Goal: Find specific page/section: Find specific page/section

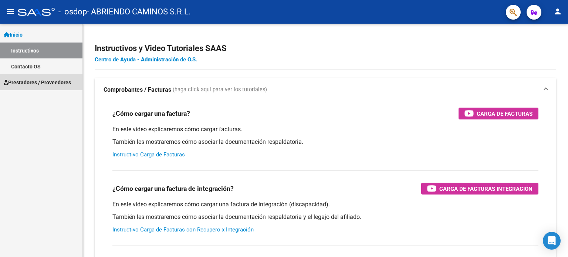
click at [41, 82] on span "Prestadores / Proveedores" at bounding box center [37, 82] width 67 height 8
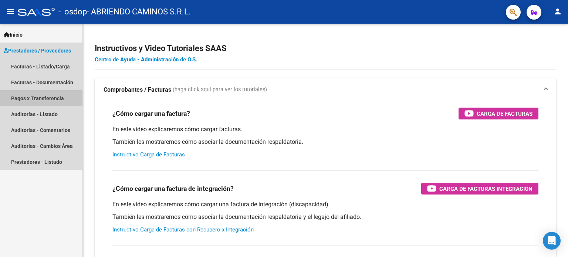
click at [53, 97] on link "Pagos x Transferencia" at bounding box center [41, 98] width 82 height 16
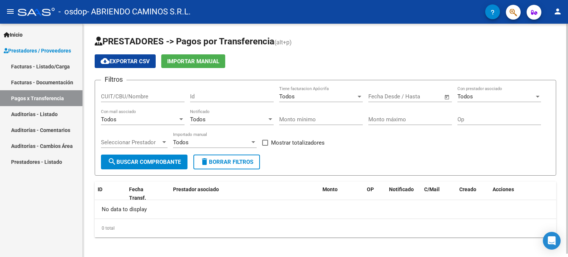
click at [139, 95] on input "CUIT/CBU/Nombre" at bounding box center [143, 96] width 84 height 7
type input "30714827797"
click at [148, 162] on span "search Buscar Comprobante" at bounding box center [144, 162] width 73 height 7
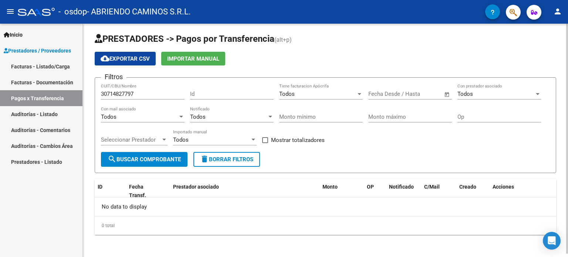
scroll to position [3, 0]
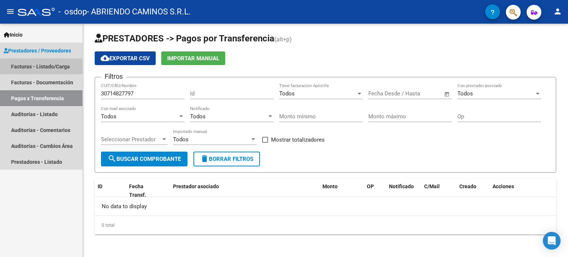
click at [36, 68] on link "Facturas - Listado/Carga" at bounding box center [41, 66] width 82 height 16
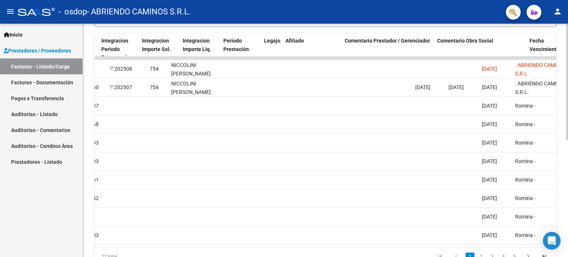
scroll to position [0, 1098]
